Goal: Find specific page/section

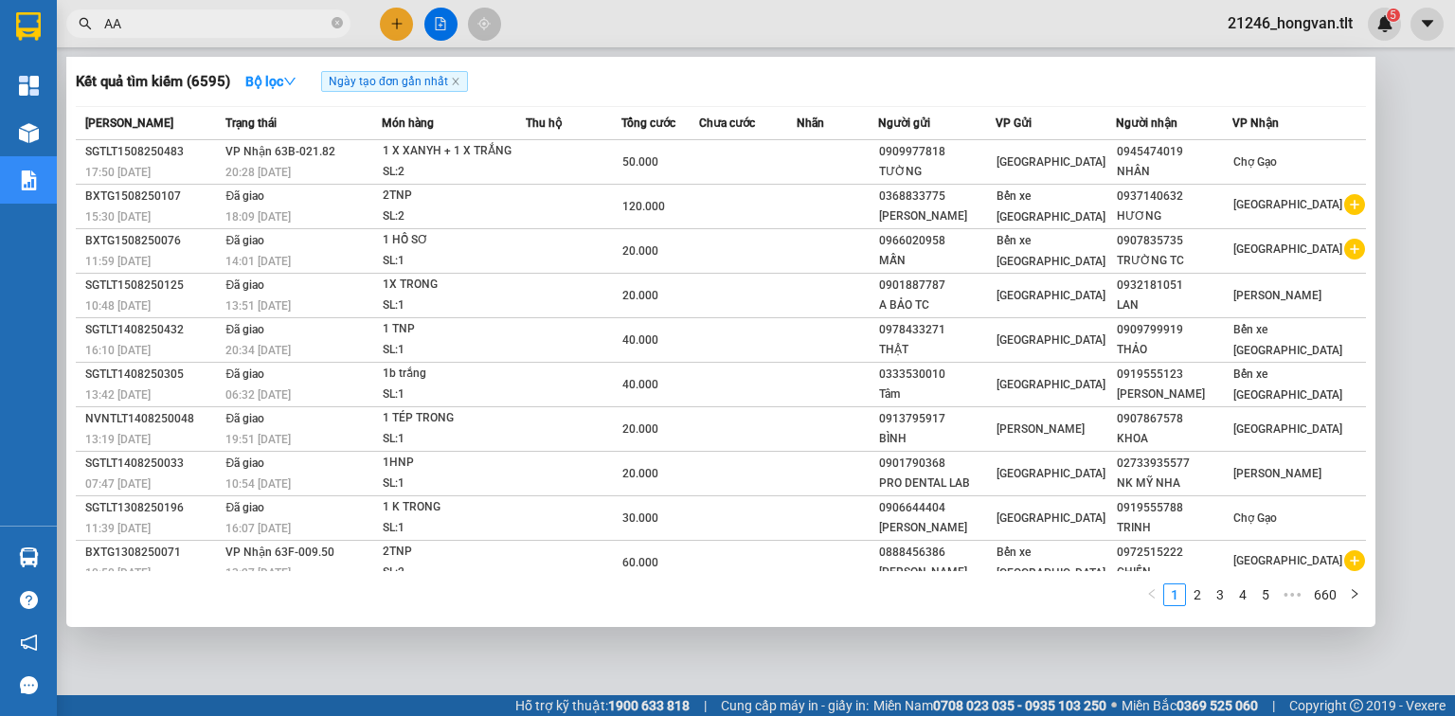
click at [187, 15] on input "AA" at bounding box center [215, 23] width 223 height 21
type input "A"
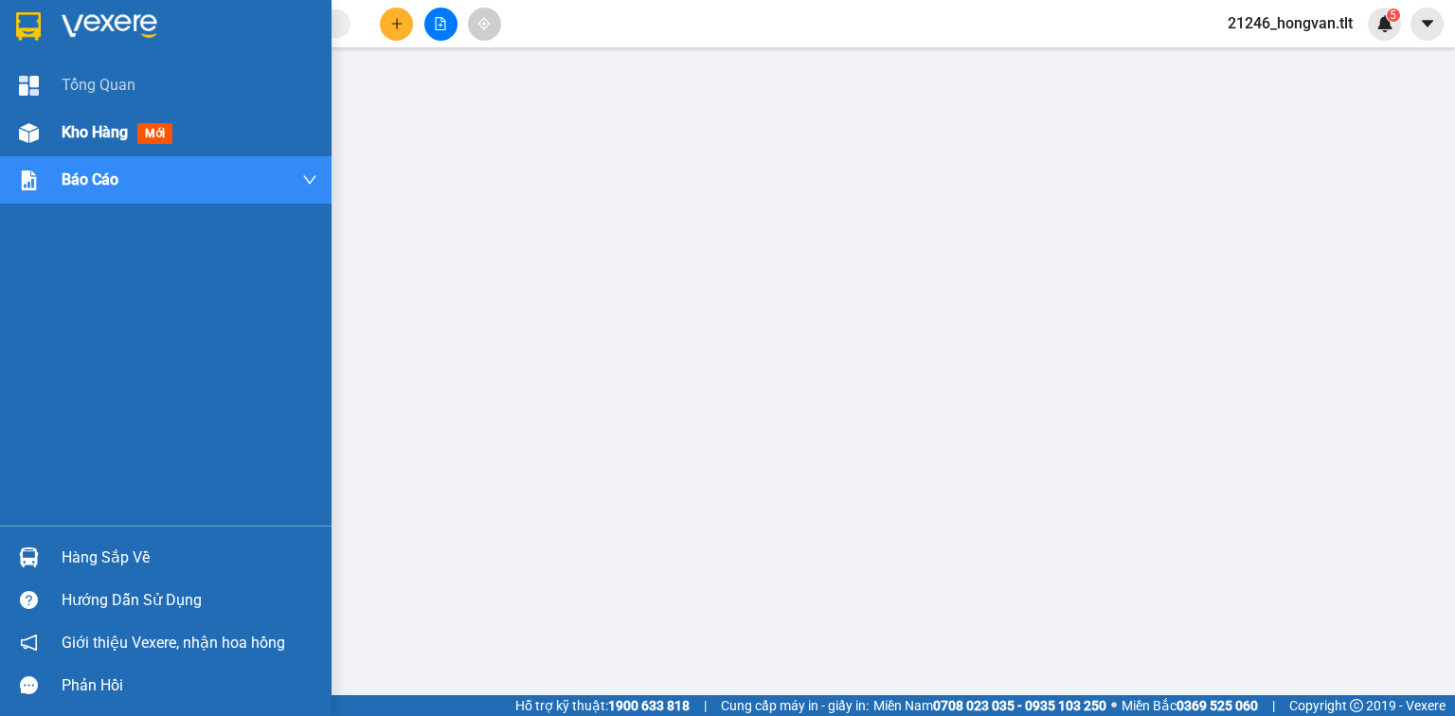
click at [72, 128] on span "Kho hàng" at bounding box center [95, 132] width 66 height 18
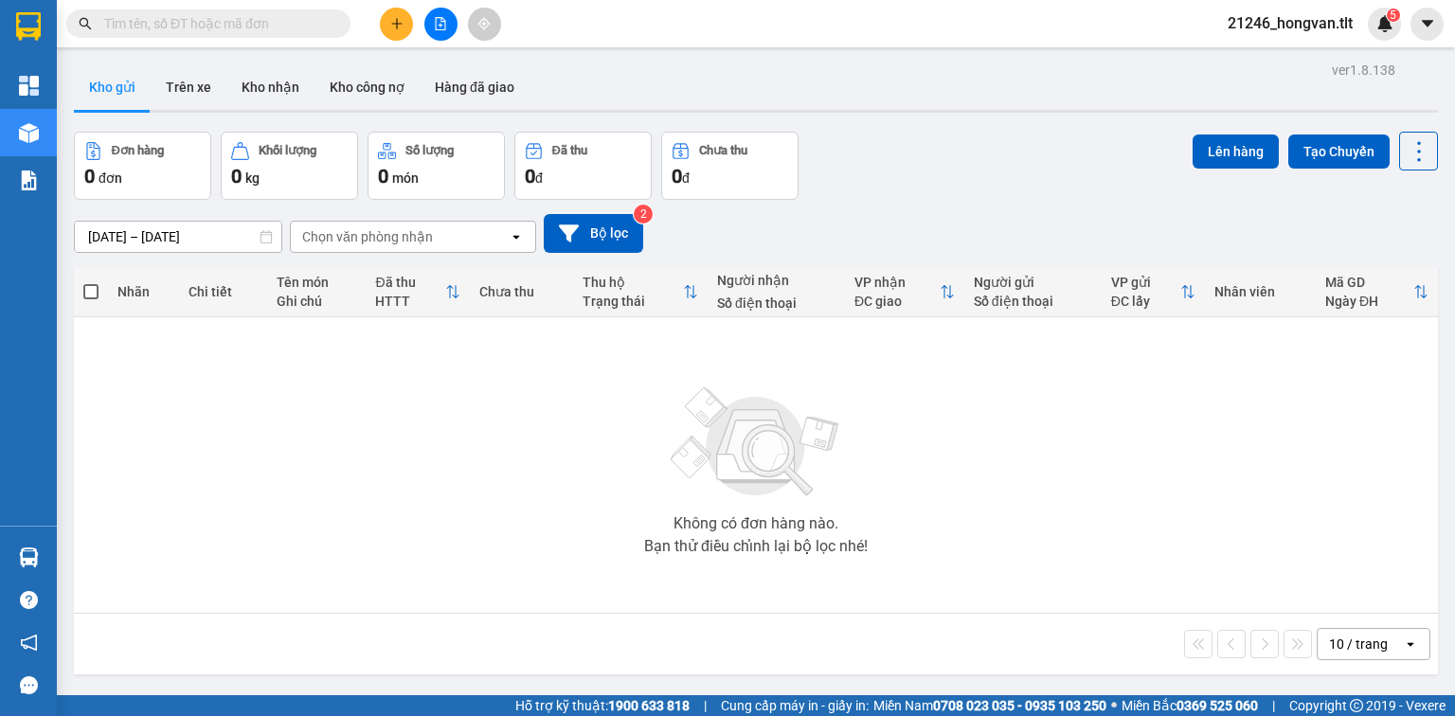
click at [231, 13] on input "text" at bounding box center [215, 23] width 223 height 21
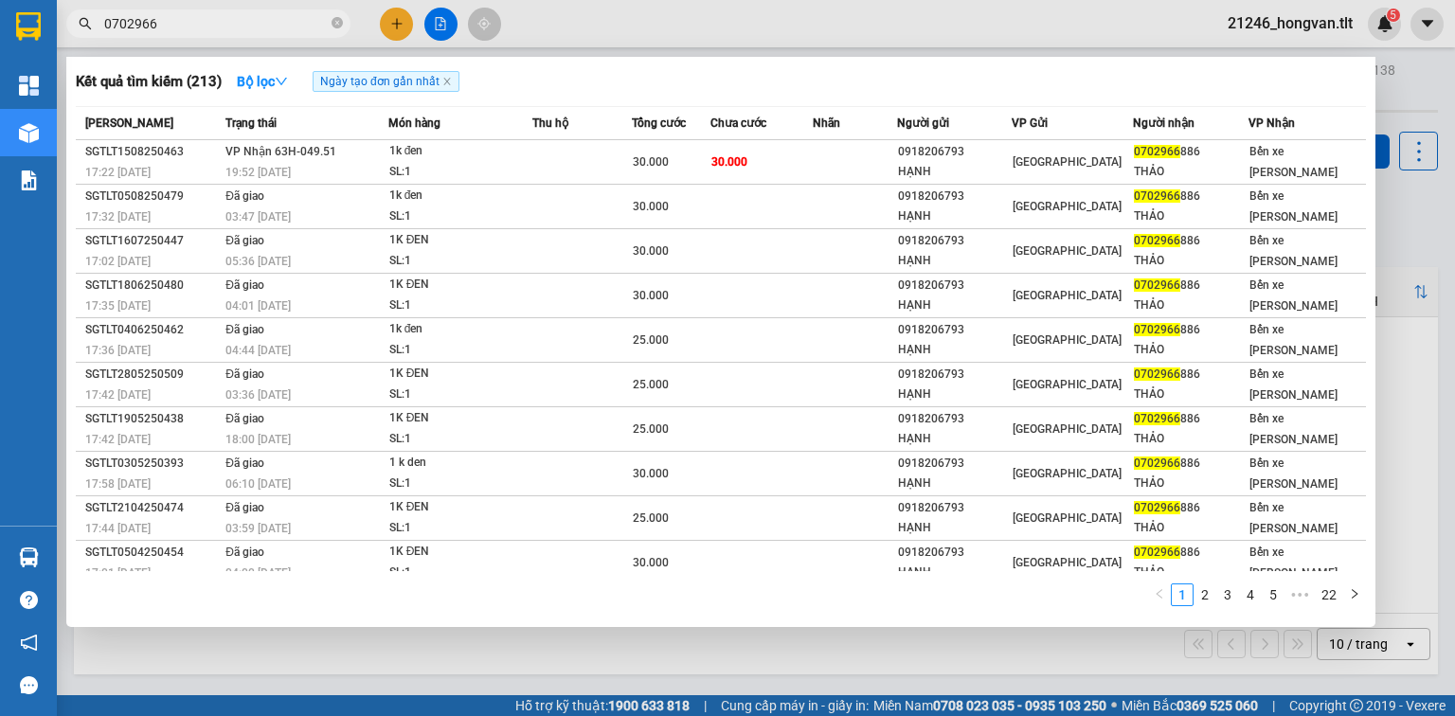
type input "0702966"
